Goal: Task Accomplishment & Management: Manage account settings

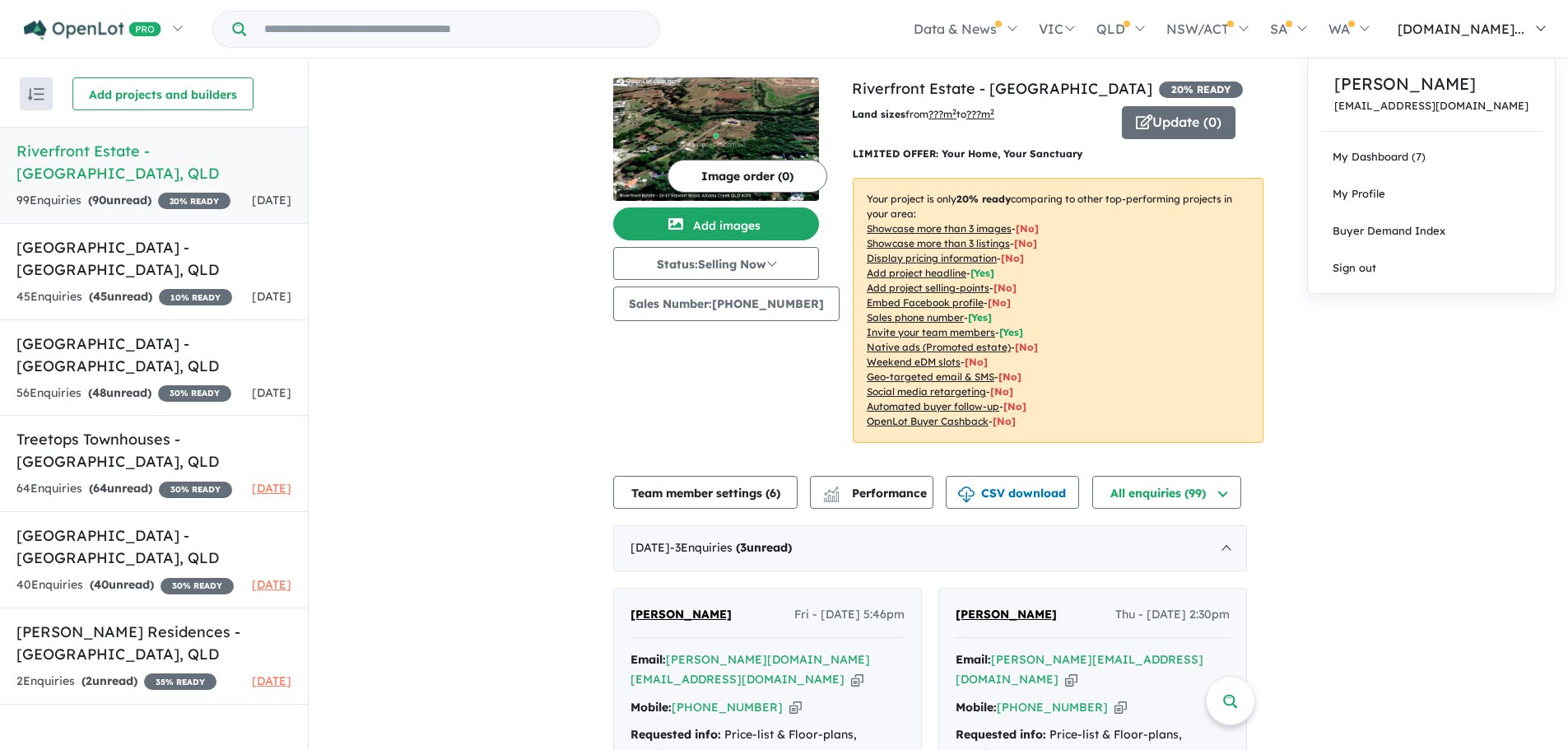
click at [1489, 31] on span "[DOMAIN_NAME]..." at bounding box center [1460, 28] width 127 height 16
click at [1364, 263] on link "Sign out" at bounding box center [1431, 267] width 247 height 37
drag, startPoint x: 1350, startPoint y: 195, endPoint x: 1330, endPoint y: 194, distance: 20.0
click at [1350, 195] on span "My Profile" at bounding box center [1359, 193] width 53 height 13
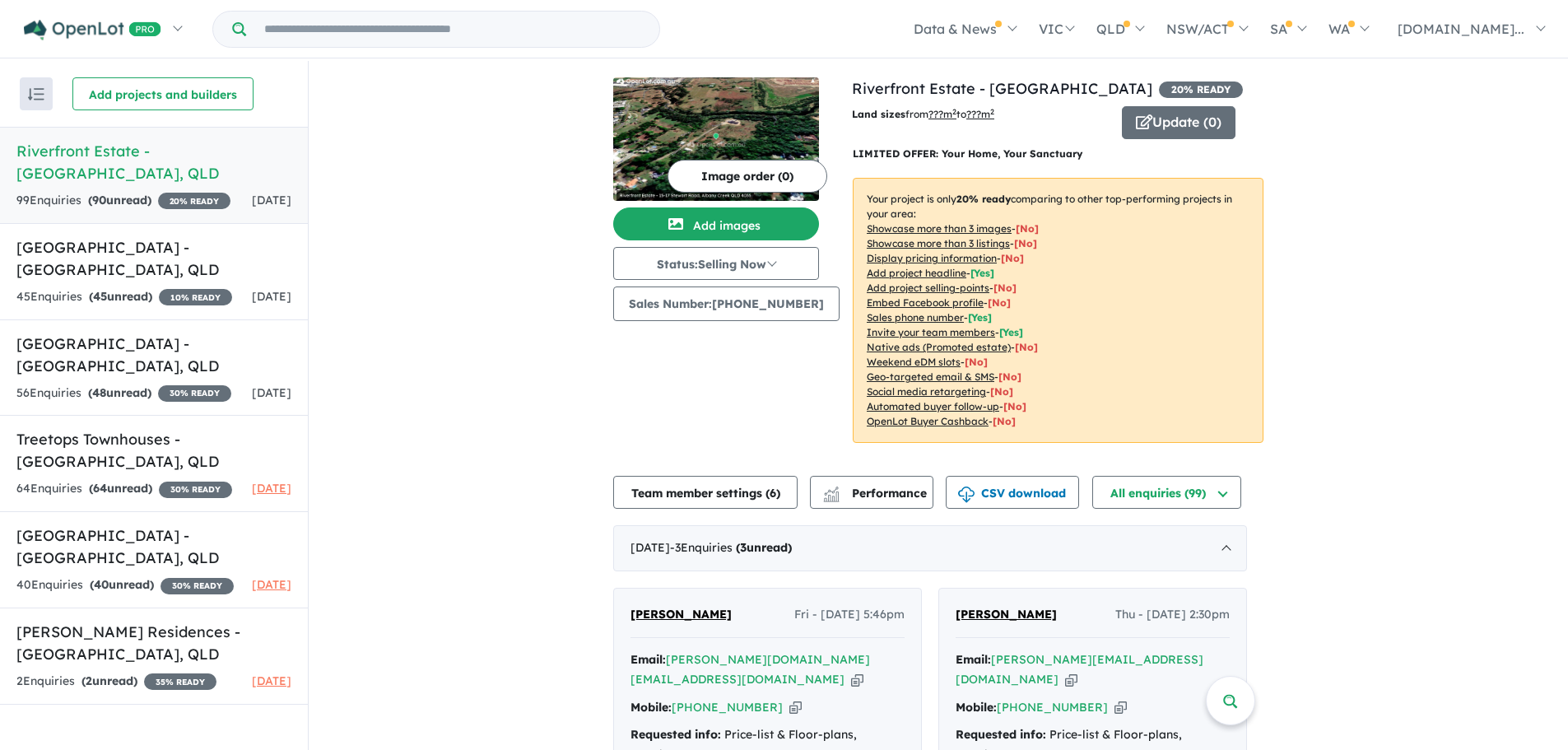
click at [114, 149] on h5 "Riverfront Estate - Albany Creek , QLD" at bounding box center [153, 162] width 275 height 45
click at [200, 291] on div "45 Enquir ies ( 45 unread) 10 % READY" at bounding box center [124, 297] width 216 height 20
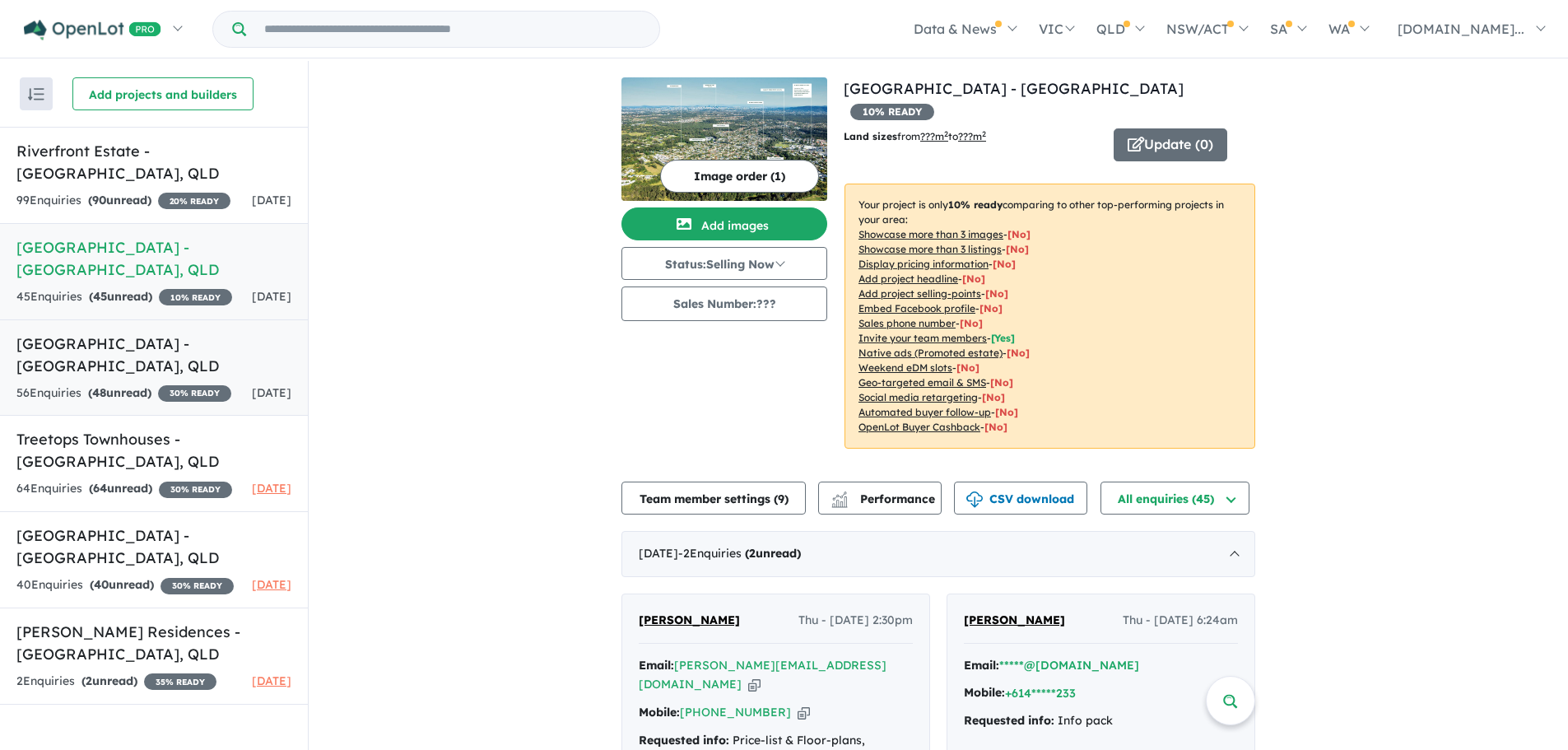
click at [155, 377] on h5 "Brickworks Park Estate - Alderley , QLD" at bounding box center [153, 355] width 275 height 45
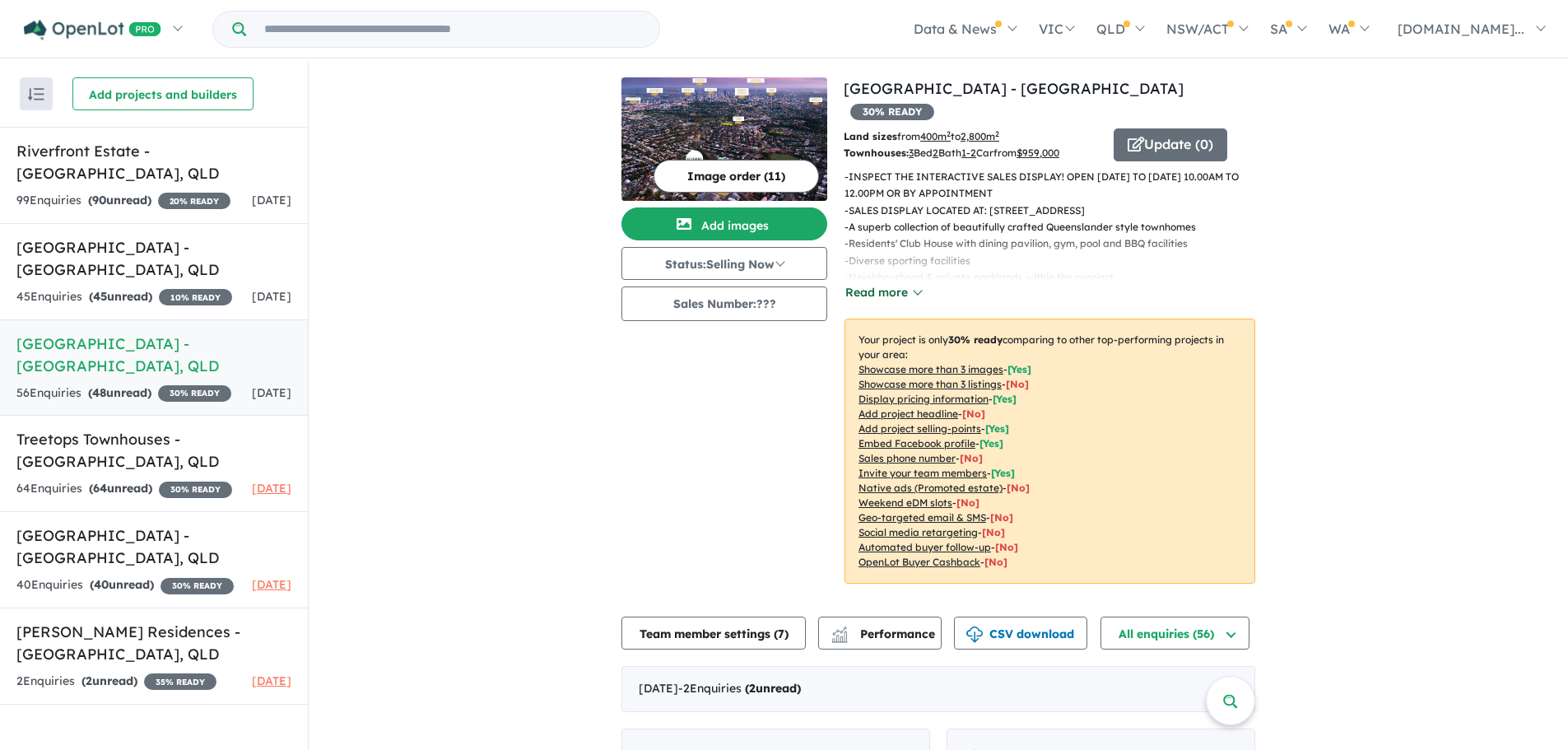
click at [902, 283] on button "Read more" at bounding box center [883, 292] width 78 height 19
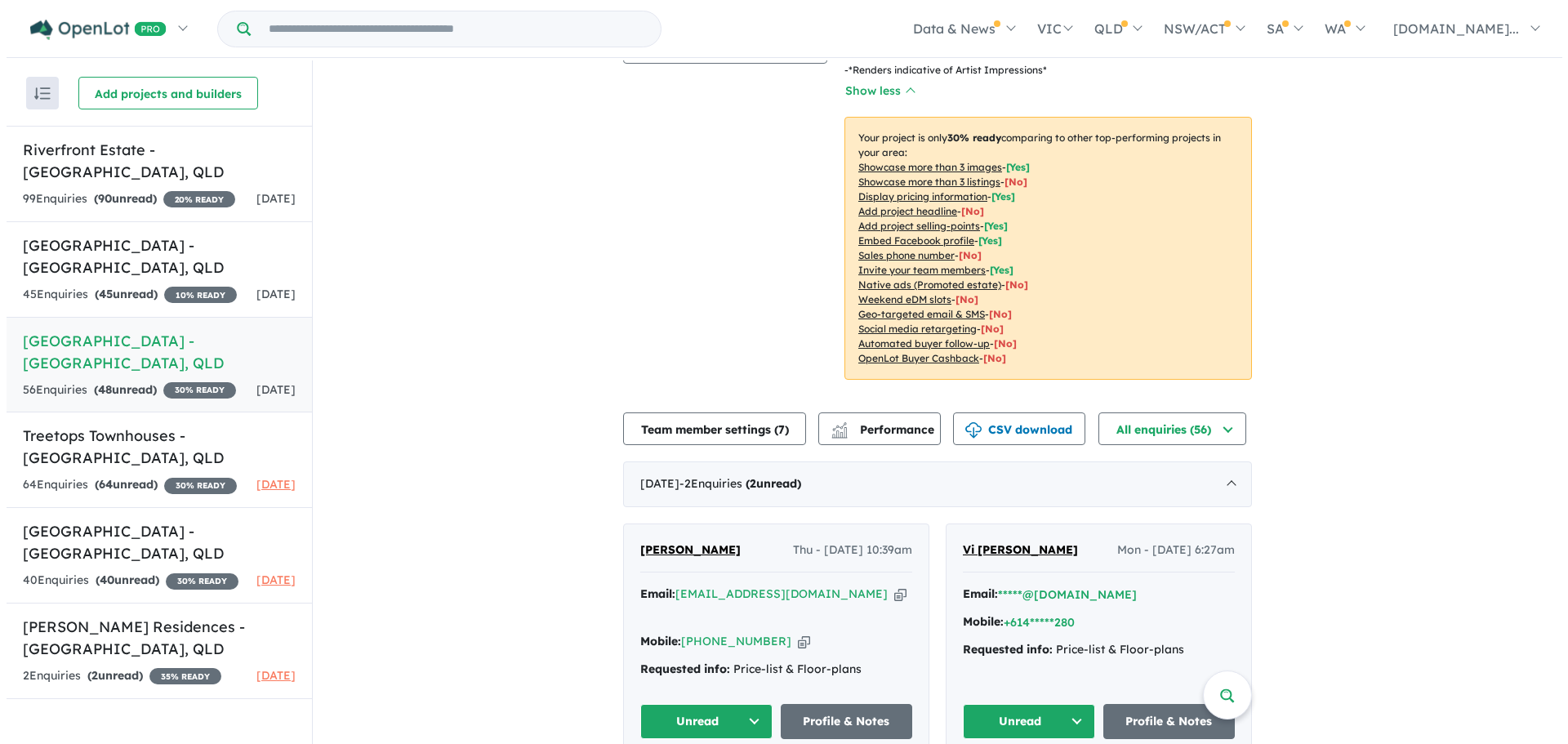
scroll to position [327, 0]
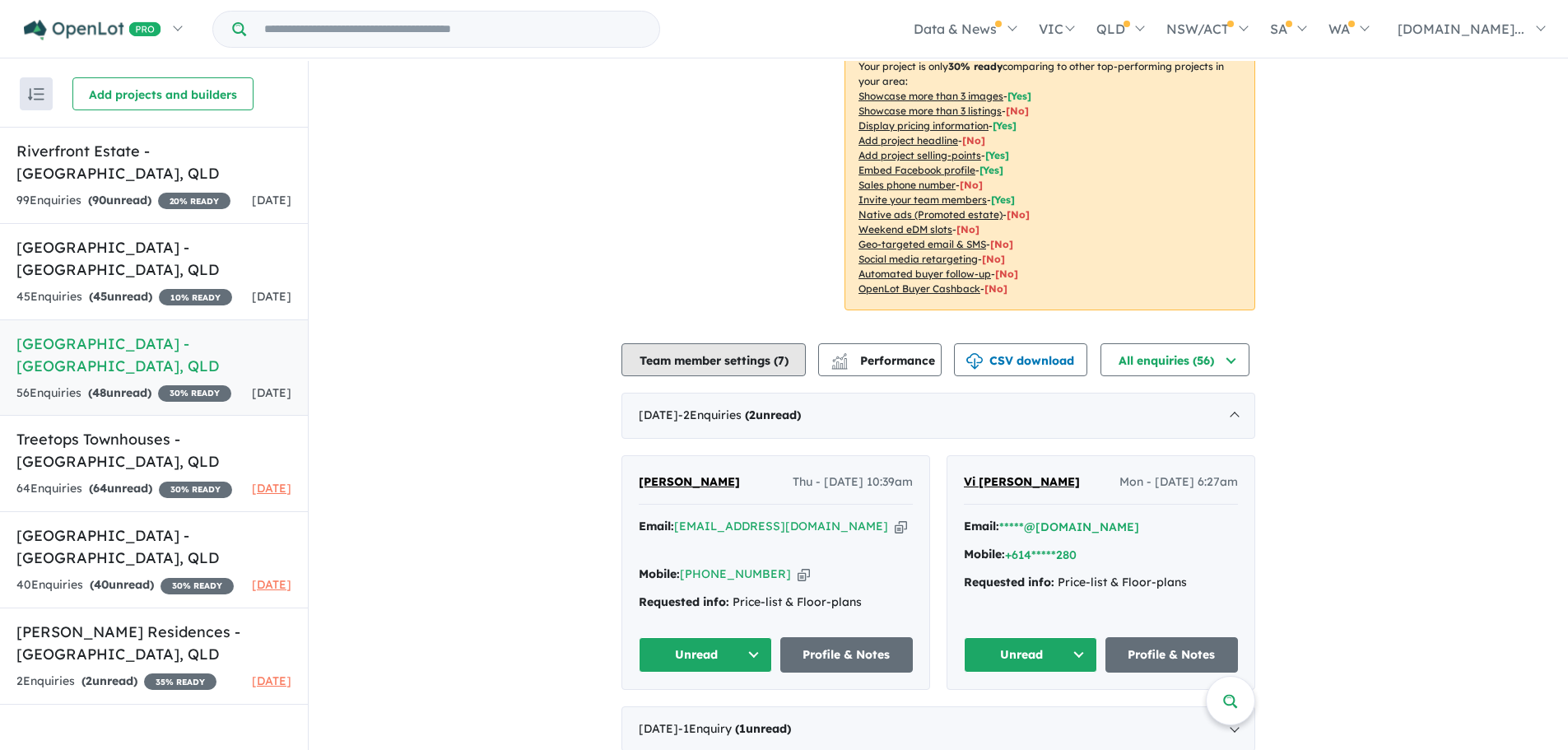
click at [776, 347] on button "Team member settings ( 7 )" at bounding box center [714, 359] width 184 height 33
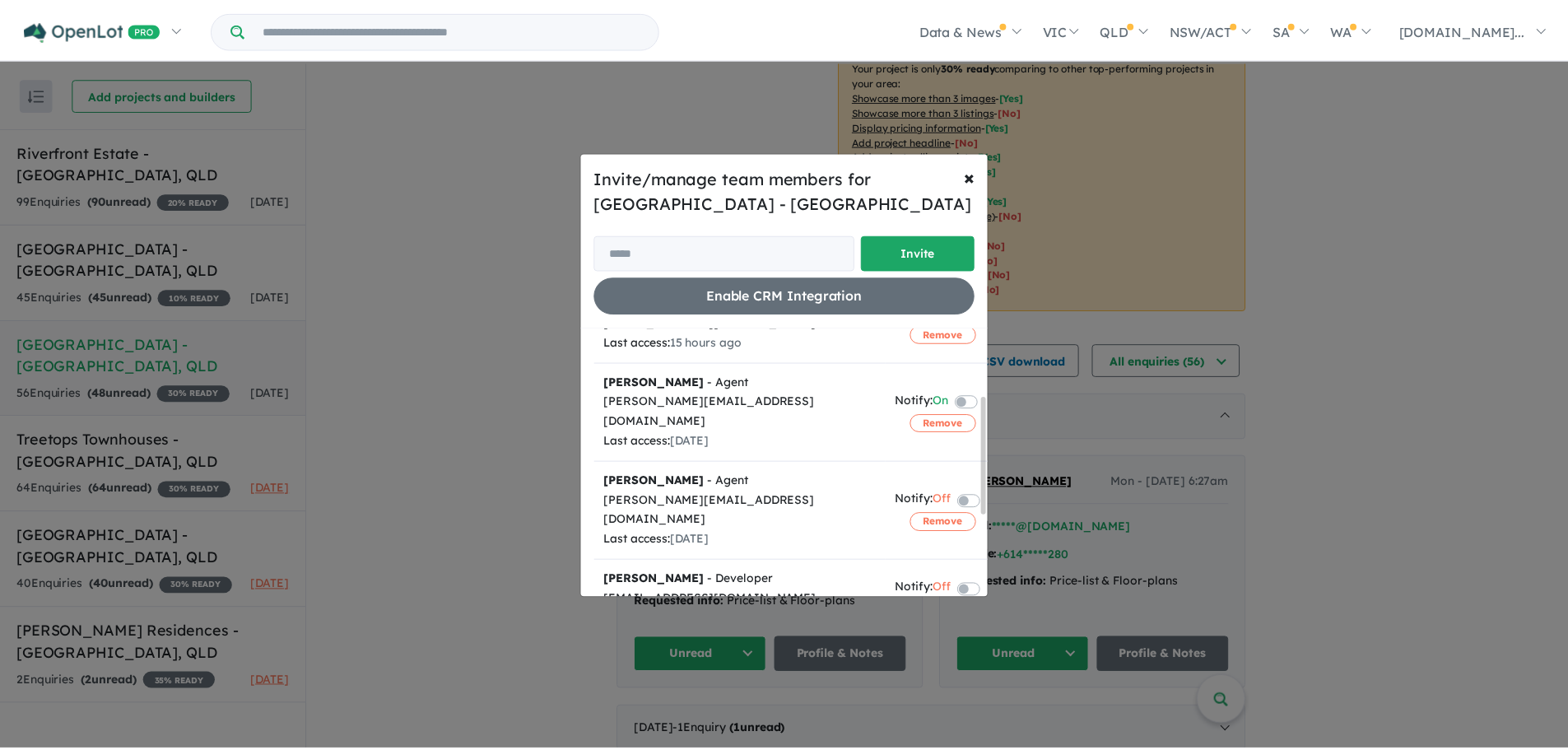
scroll to position [0, 0]
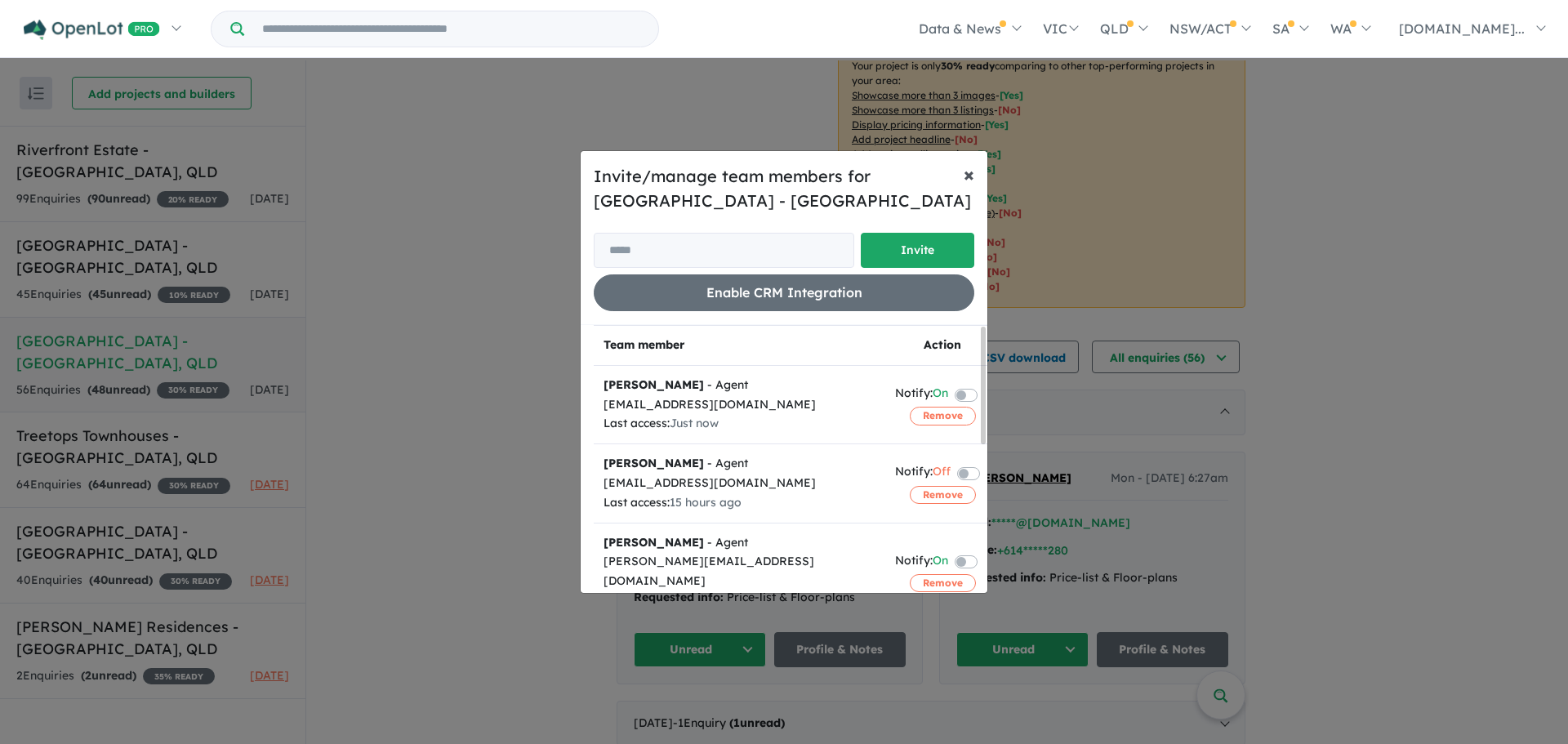
click at [962, 170] on button "× Close" at bounding box center [968, 174] width 37 height 45
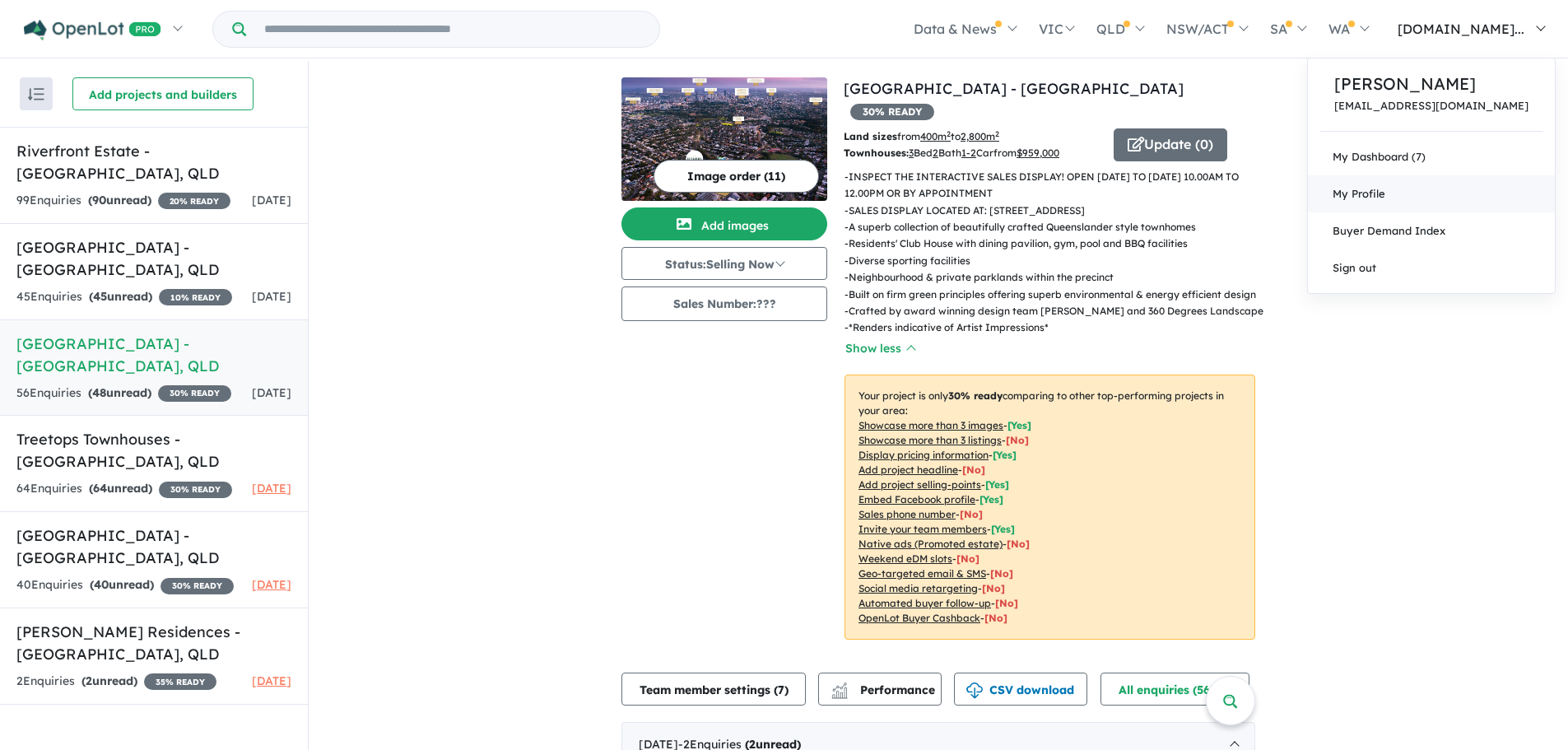
click at [1371, 191] on span "My Profile" at bounding box center [1359, 193] width 53 height 13
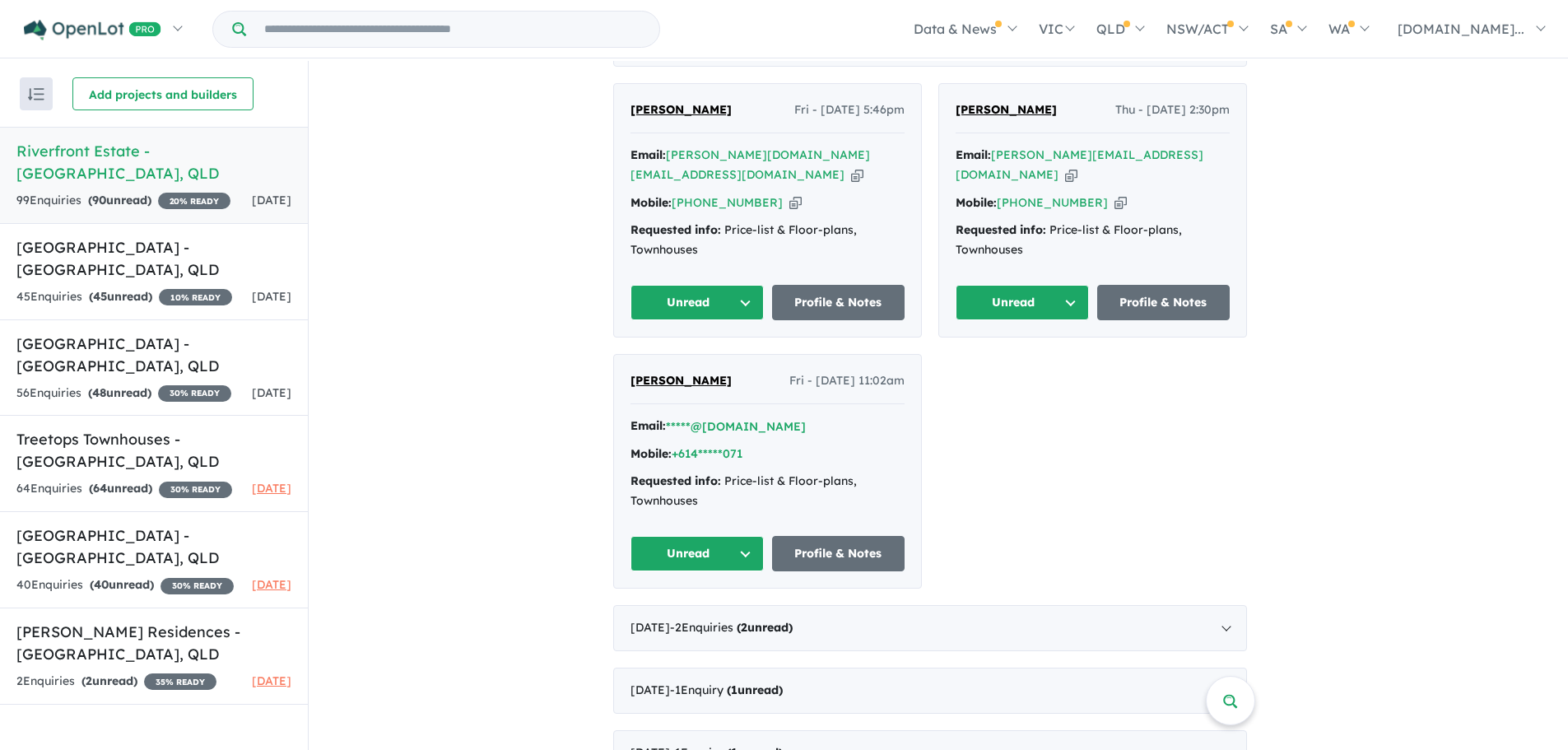
scroll to position [659, 0]
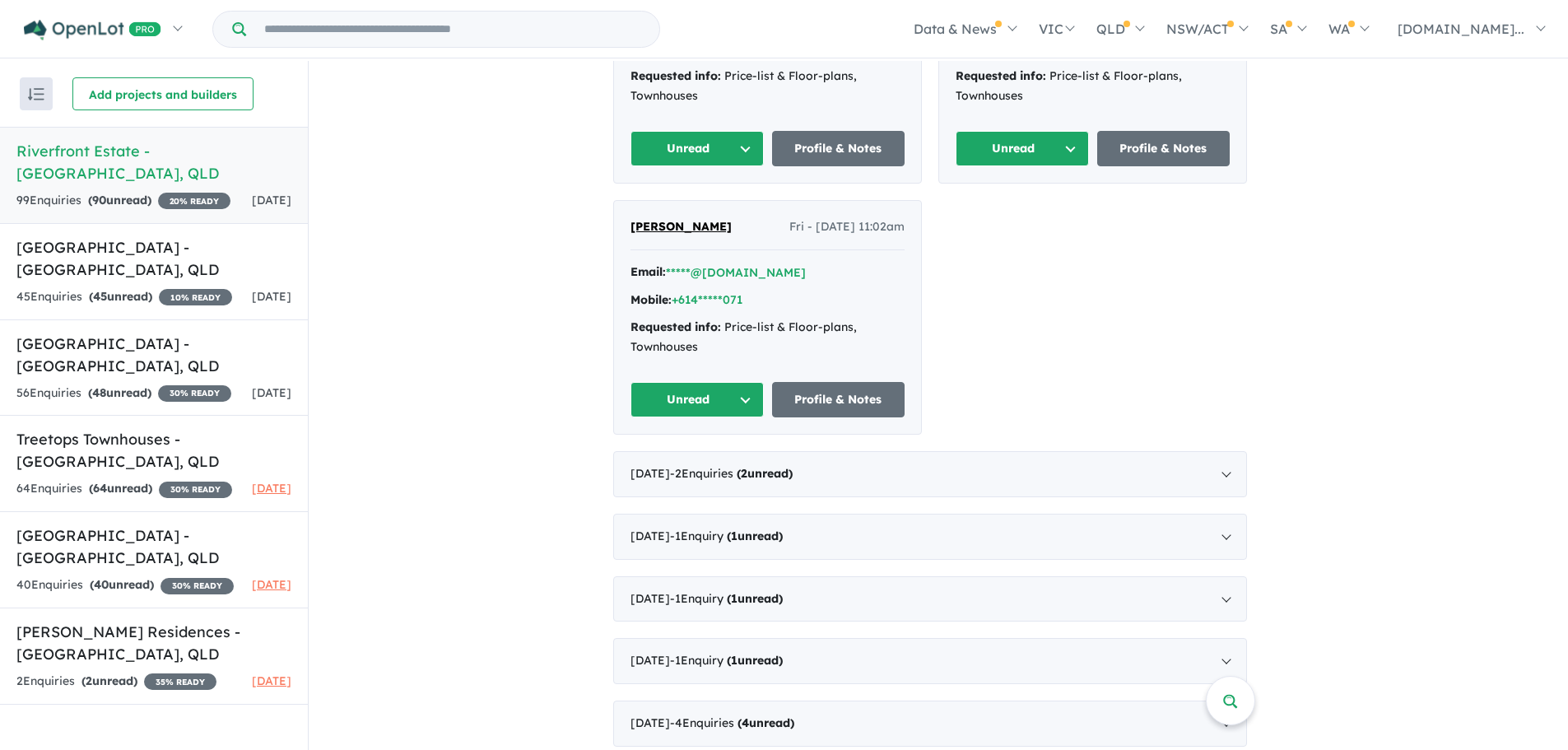
click at [41, 103] on button "button" at bounding box center [36, 94] width 33 height 33
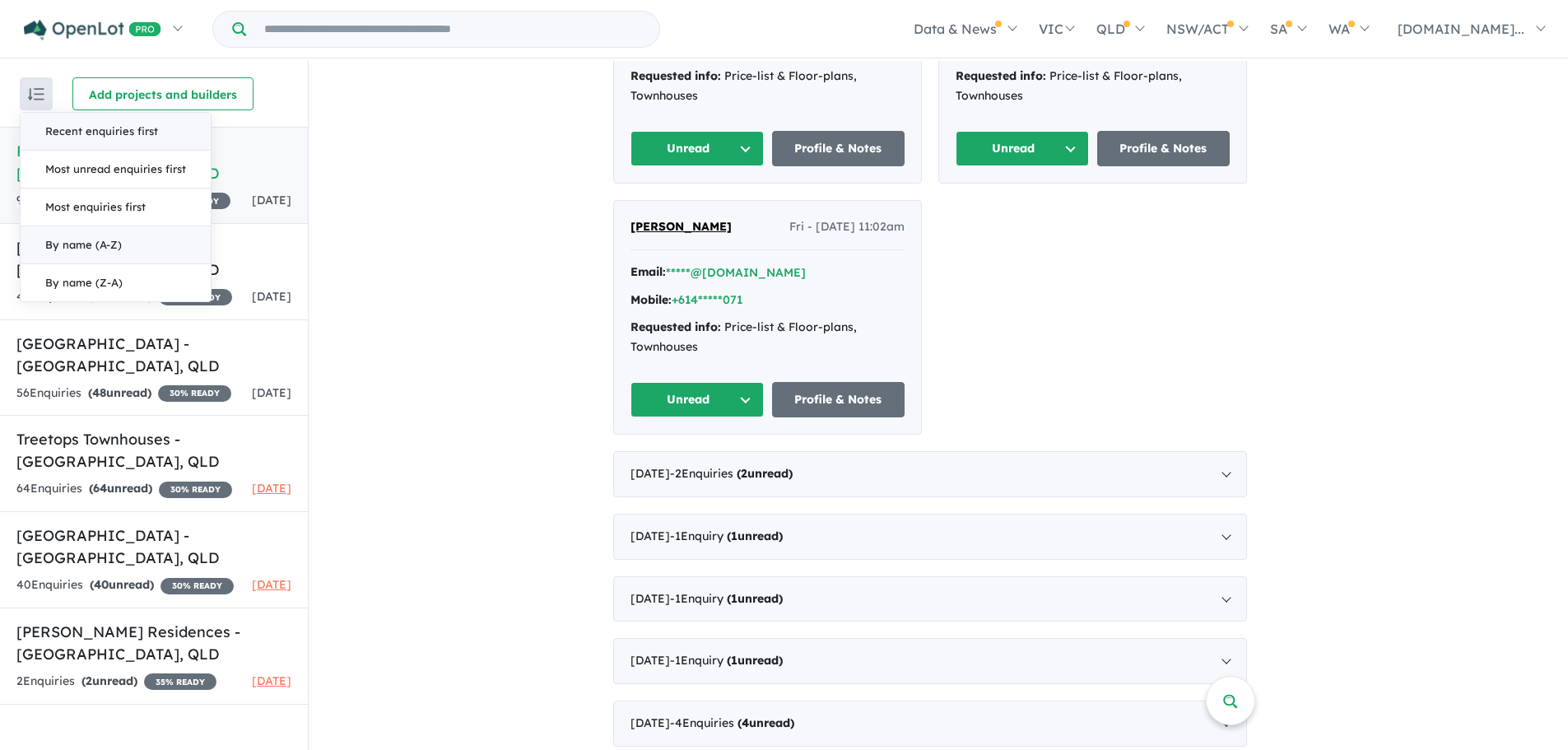
click at [118, 245] on button "By name (A-Z)" at bounding box center [116, 246] width 191 height 38
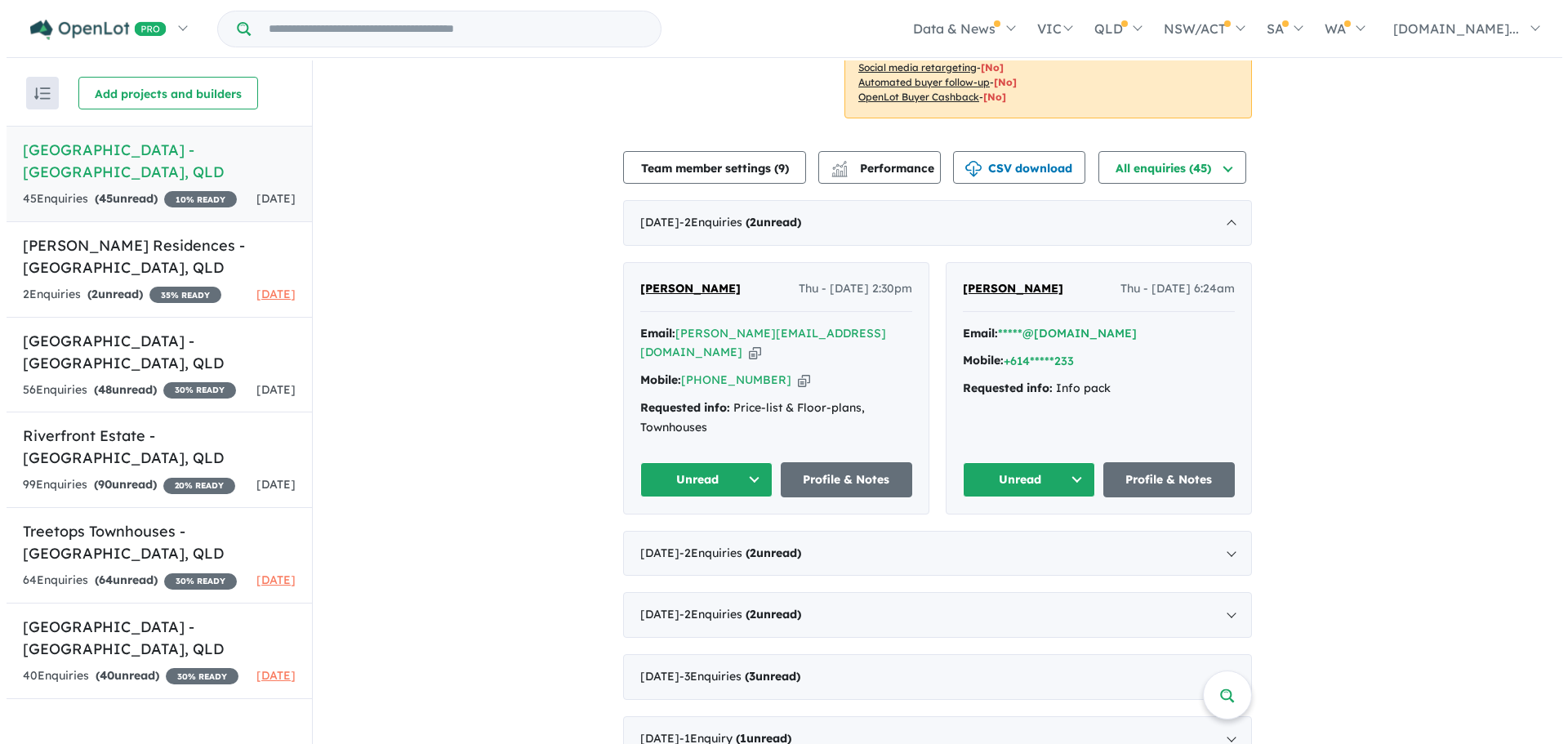
scroll to position [0, 0]
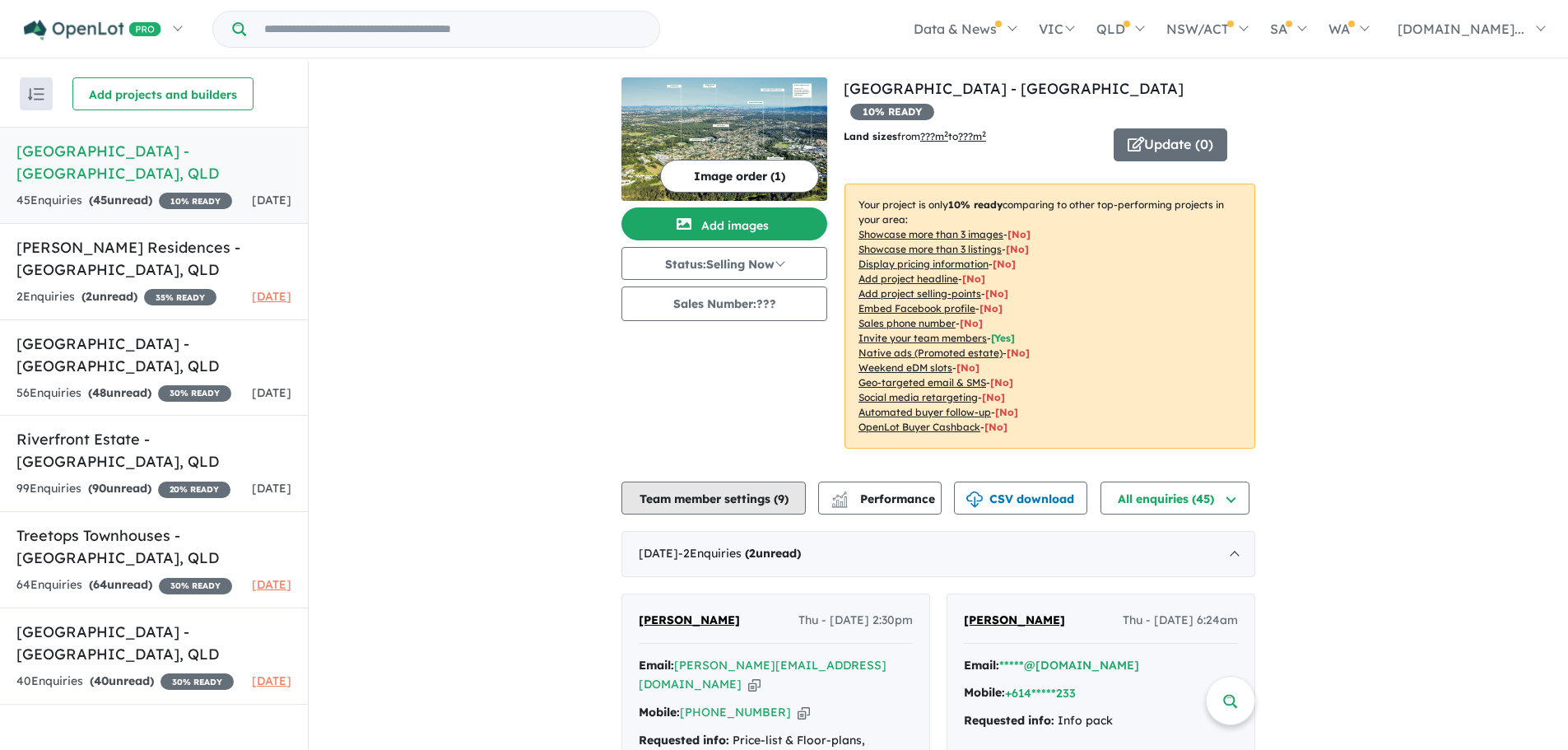
click at [715, 481] on button "Team member settings ( 9 )" at bounding box center [714, 497] width 184 height 33
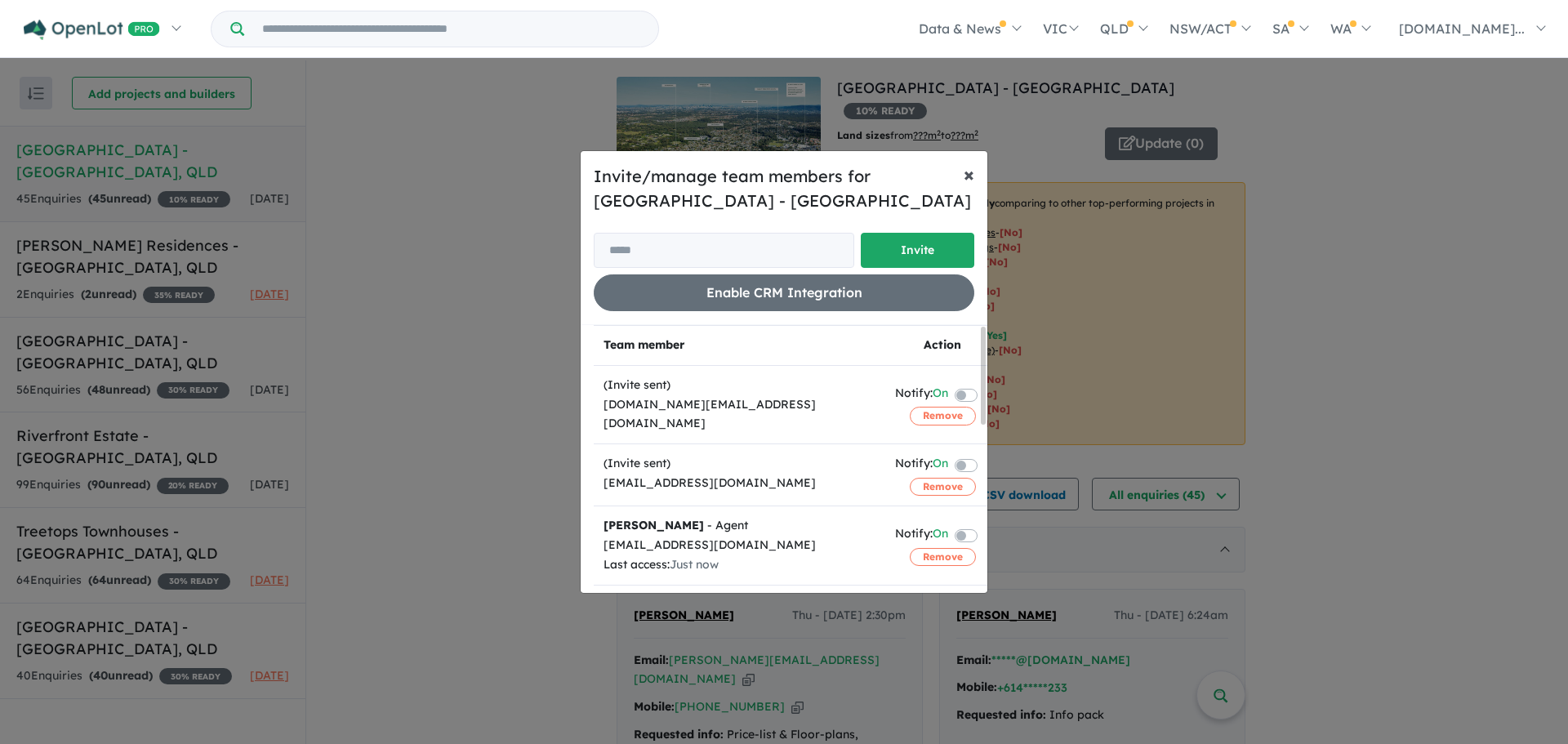
click at [973, 172] on span "×" at bounding box center [969, 174] width 10 height 25
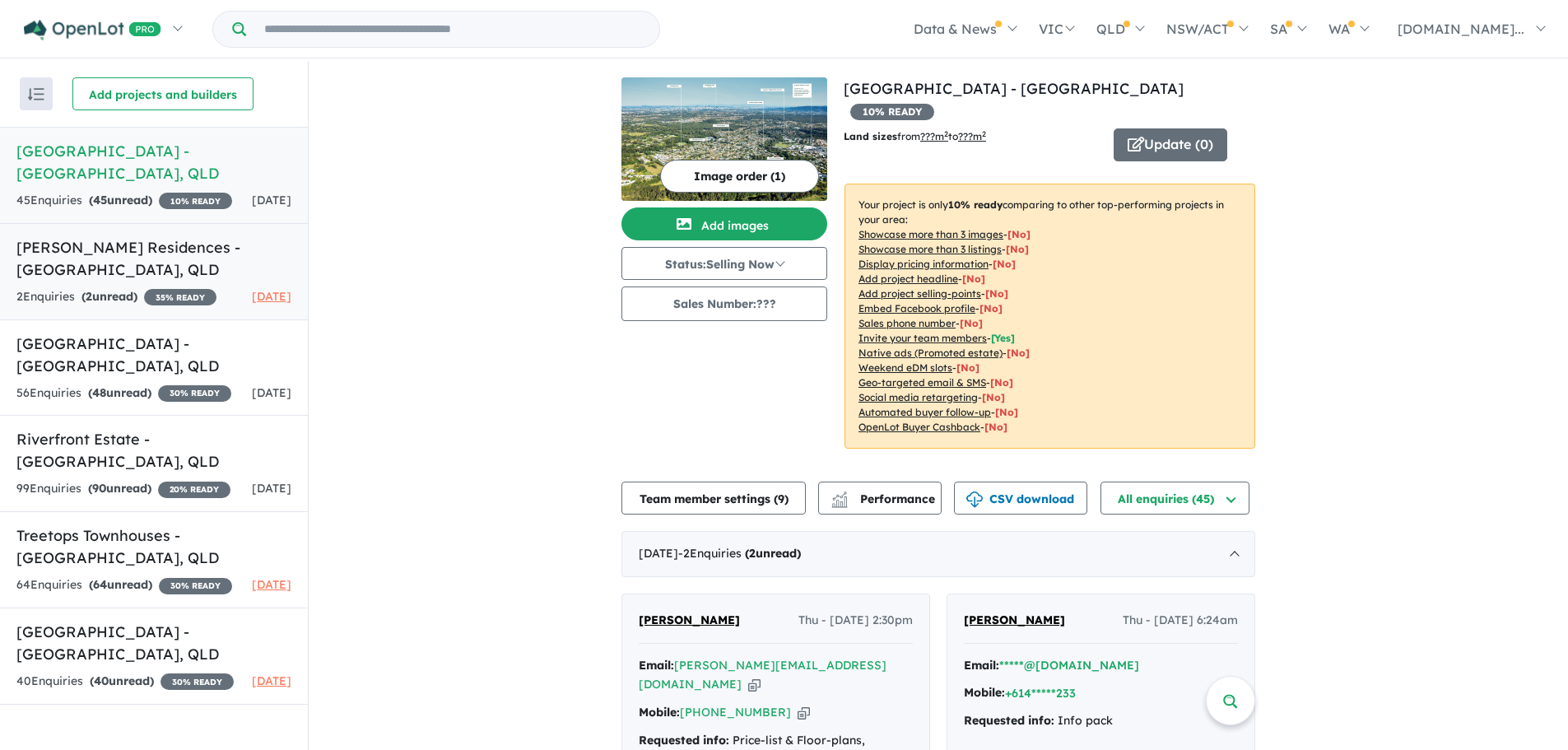
click at [142, 254] on h5 "[PERSON_NAME] Residences - [GEOGRAPHIC_DATA] , [GEOGRAPHIC_DATA]" at bounding box center [153, 259] width 275 height 45
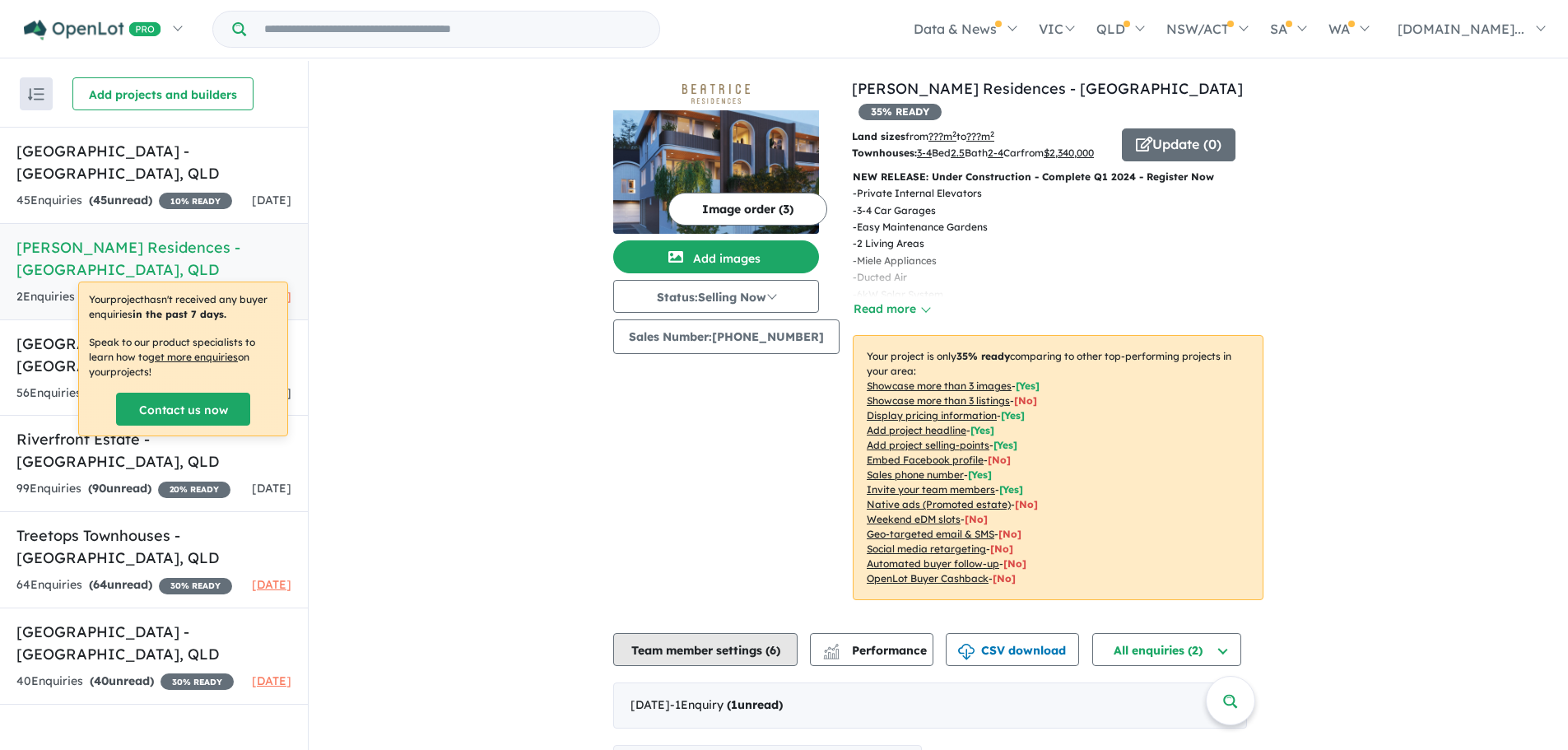
click at [701, 642] on button "Team member settings ( 6 )" at bounding box center [705, 649] width 184 height 33
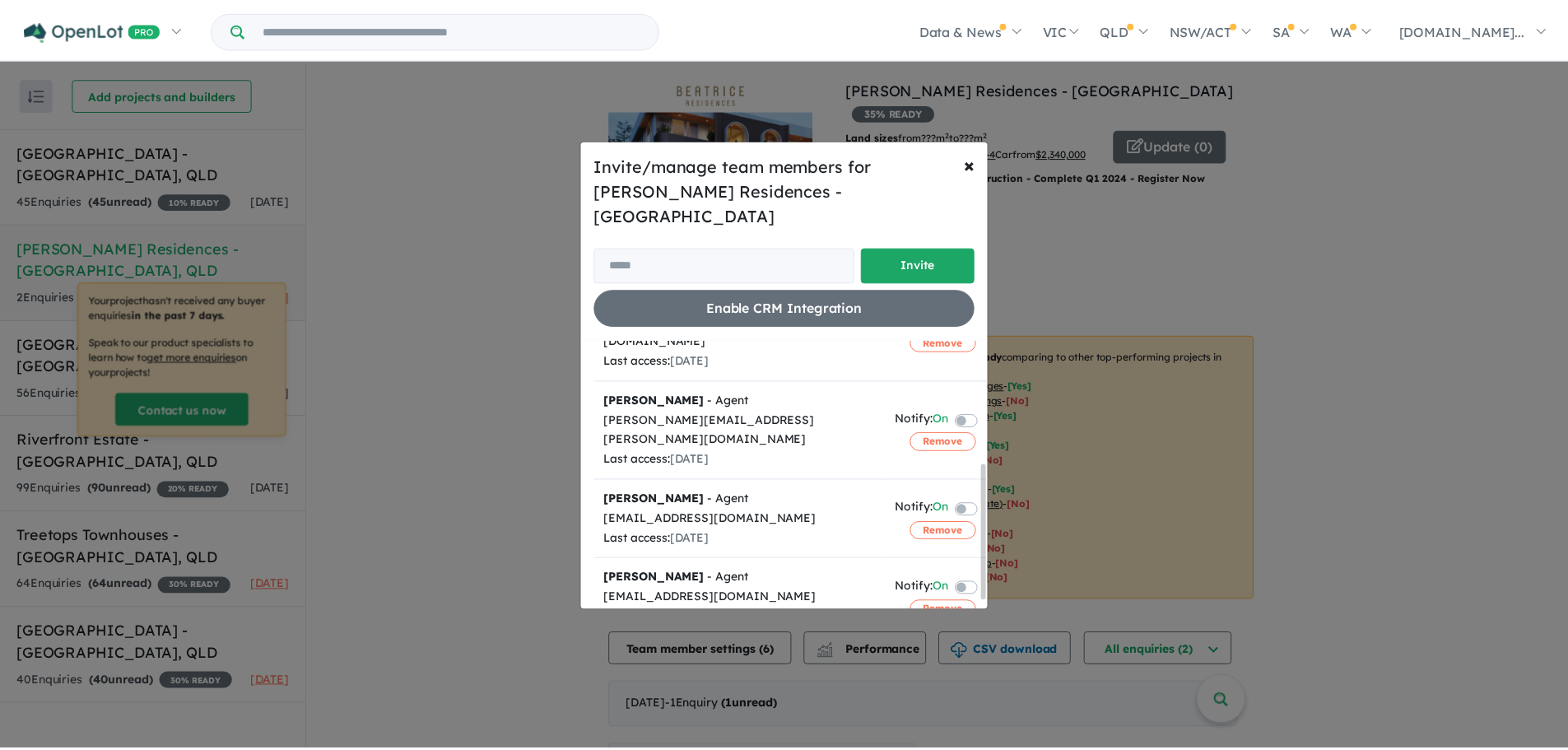
scroll to position [259, 0]
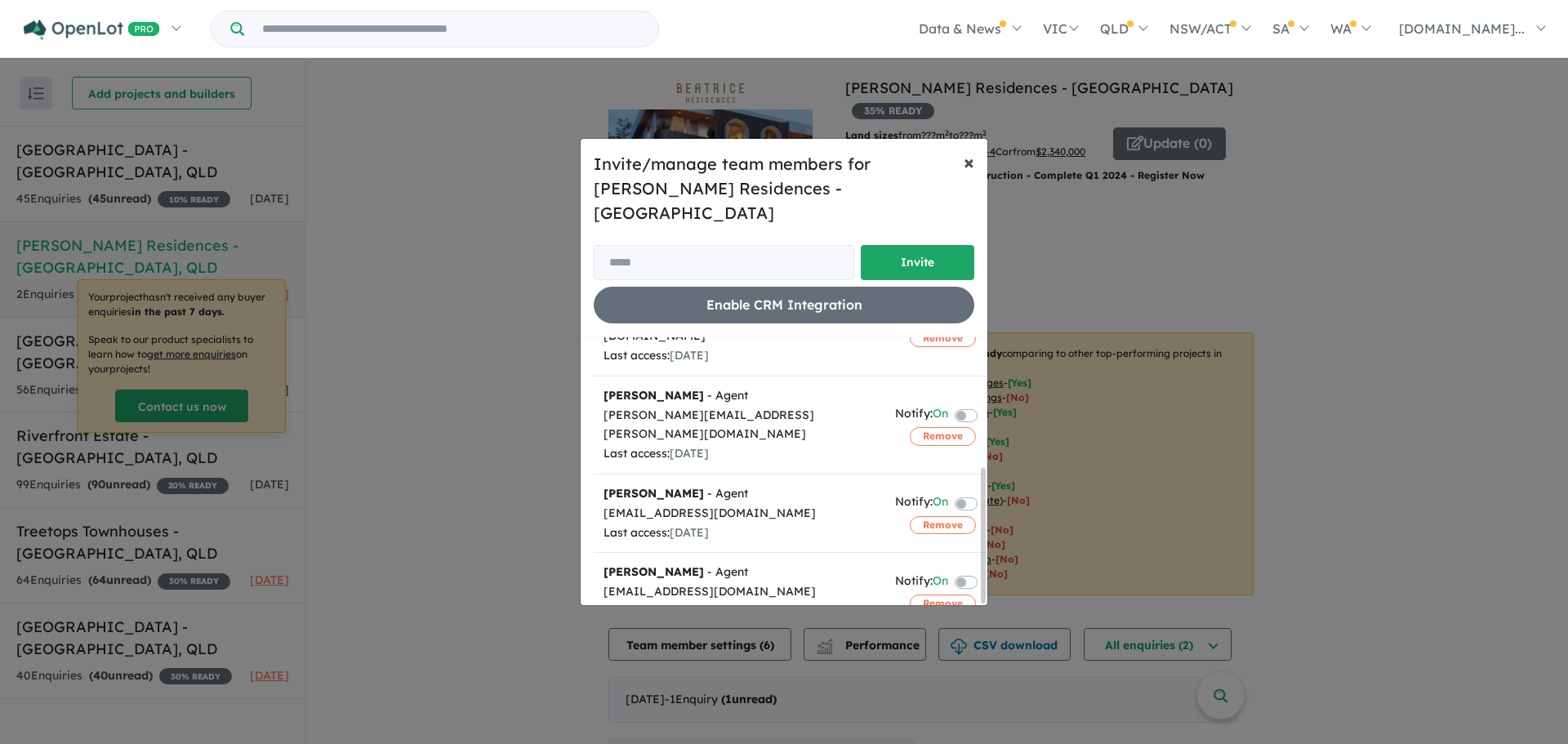
click at [967, 174] on span "×" at bounding box center [969, 162] width 10 height 25
